Goal: Task Accomplishment & Management: Manage account settings

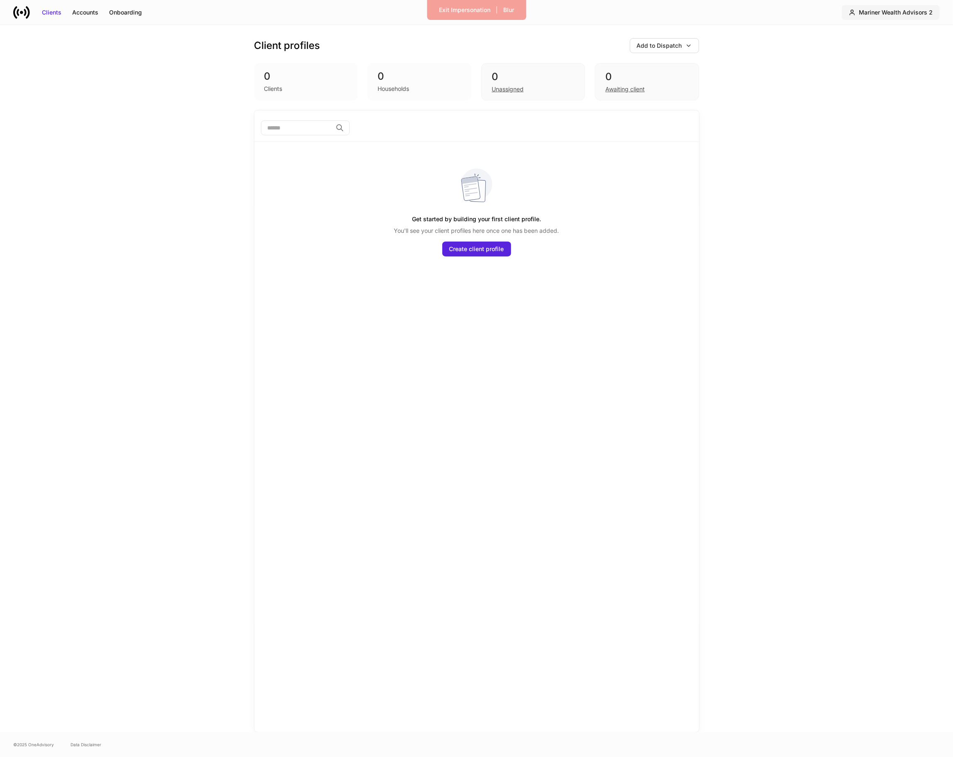
click at [870, 16] on button "Mariner Wealth Advisors 2" at bounding box center [891, 12] width 98 height 15
click at [901, 53] on div "Mariner Wealth Advisors 2" at bounding box center [883, 50] width 72 height 8
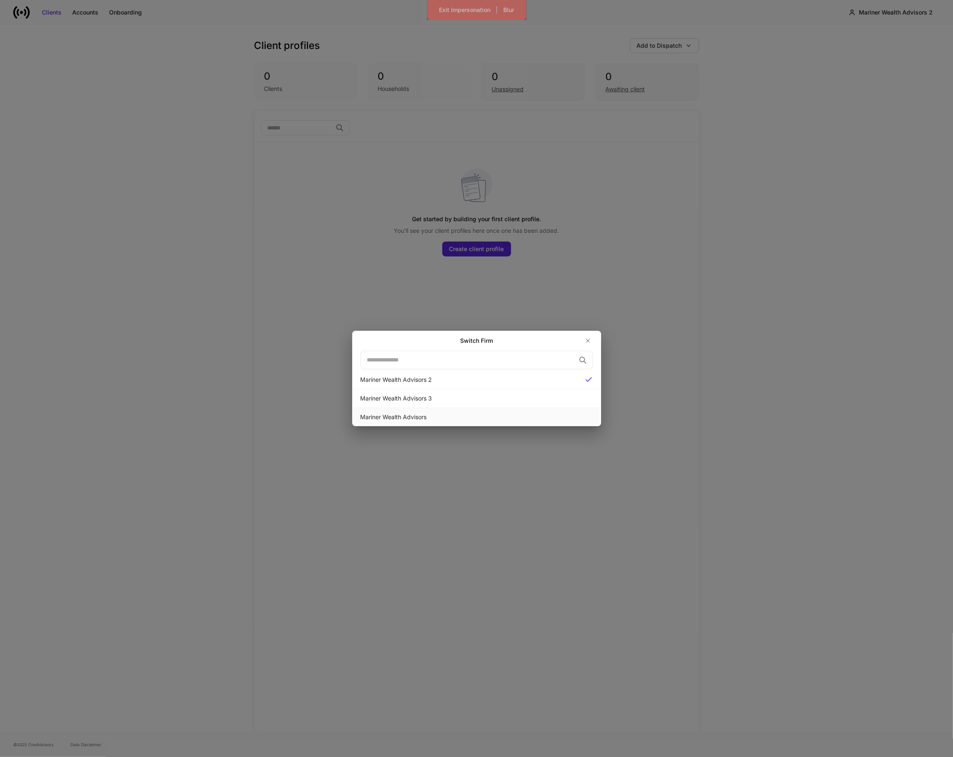
click at [459, 416] on div "Mariner Wealth Advisors" at bounding box center [477, 417] width 232 height 8
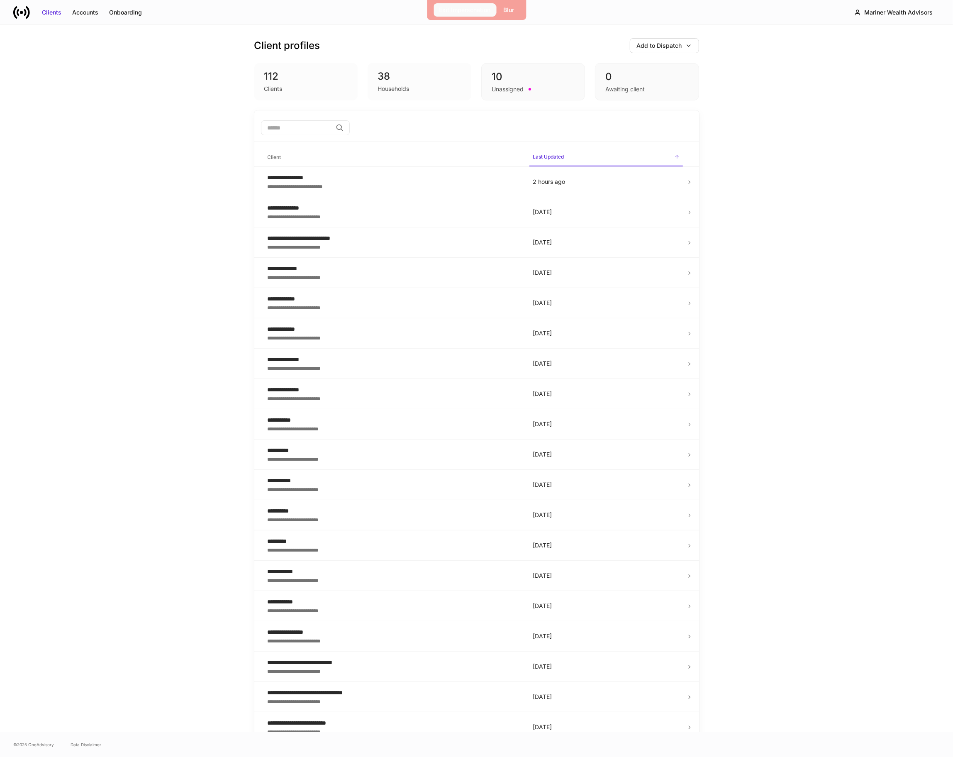
click at [461, 14] on div "Exit Impersonation" at bounding box center [464, 10] width 51 height 8
